Goal: Information Seeking & Learning: Learn about a topic

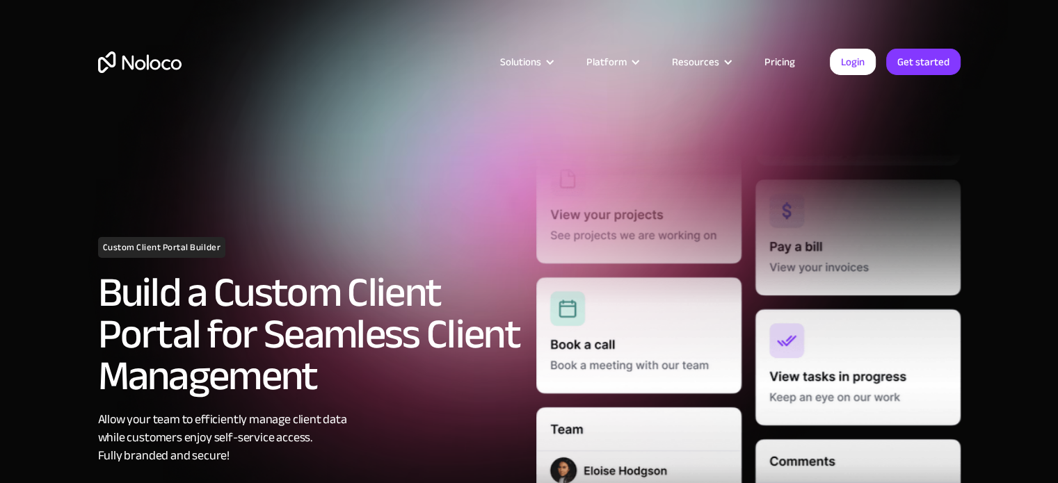
click at [773, 59] on link "Pricing" at bounding box center [779, 62] width 65 height 18
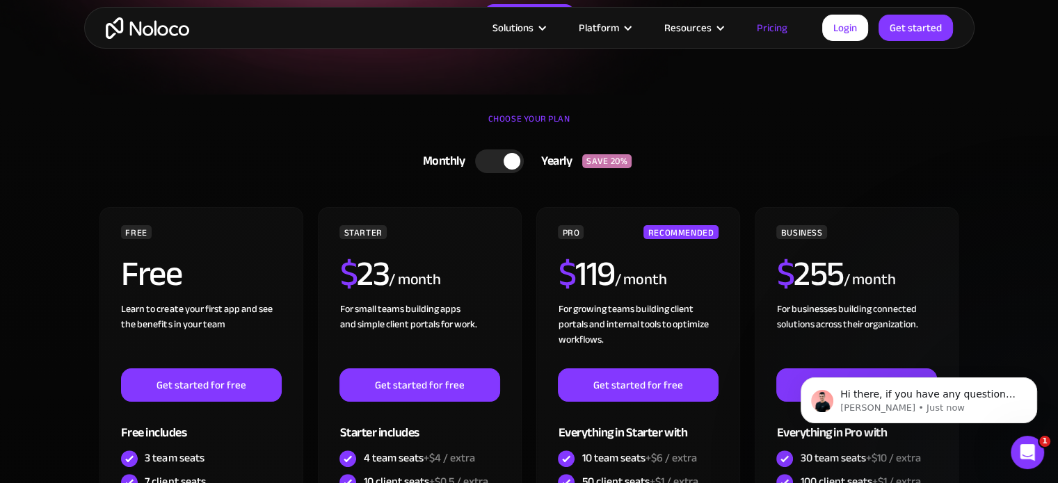
scroll to position [248, 0]
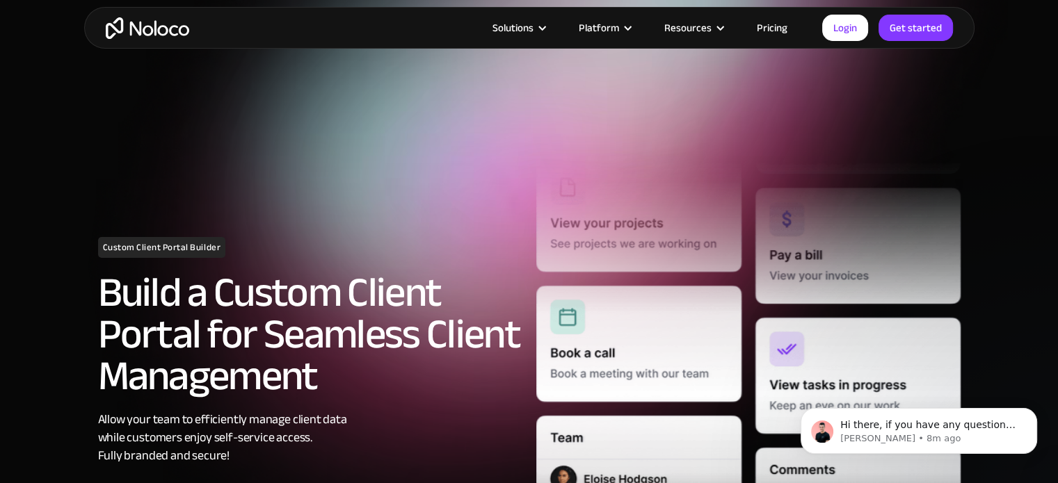
scroll to position [89, 0]
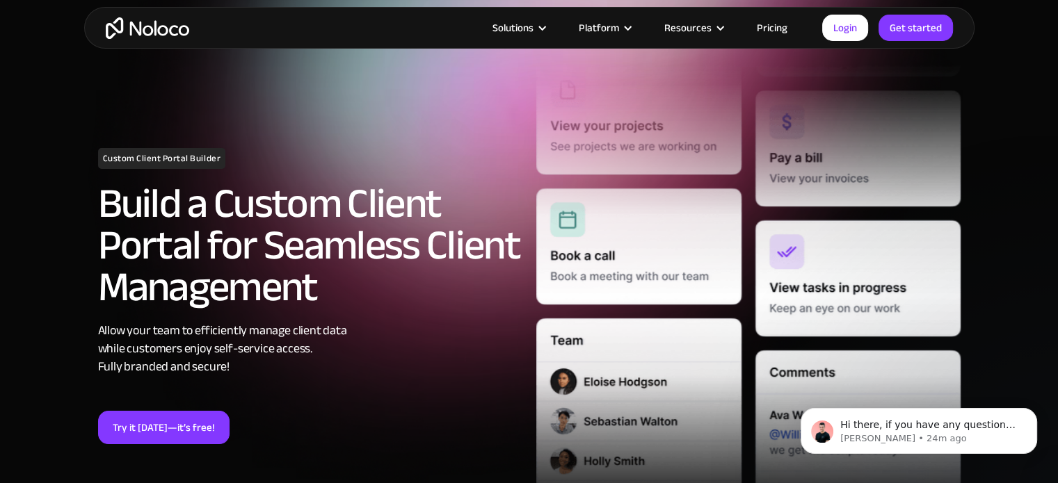
click at [780, 29] on link "Pricing" at bounding box center [771, 28] width 65 height 18
